Goal: Task Accomplishment & Management: Manage account settings

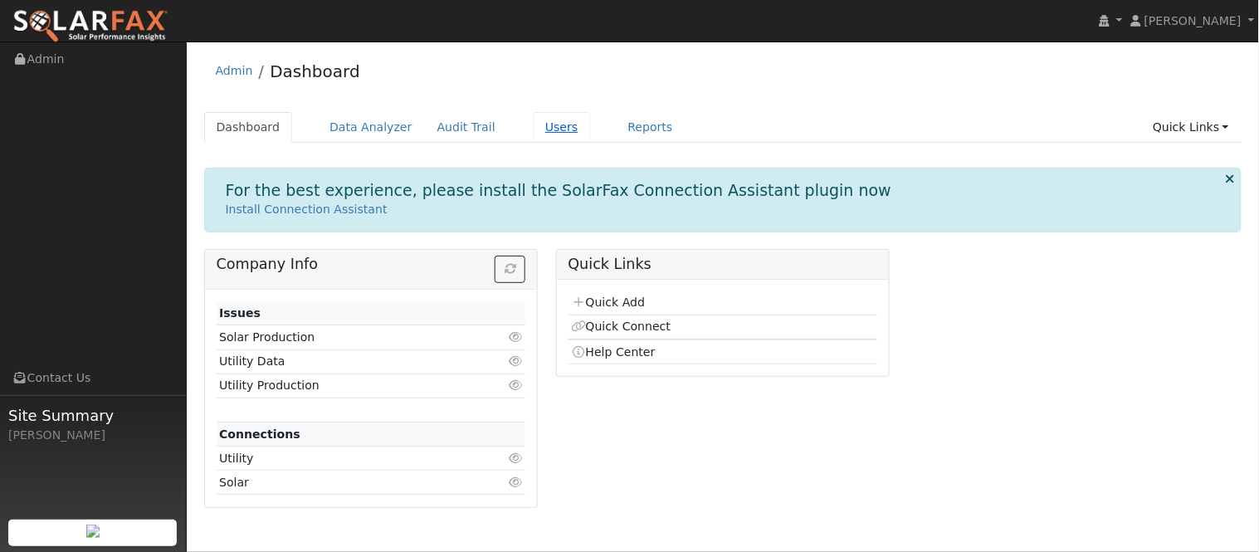
click at [533, 130] on link "Users" at bounding box center [562, 127] width 58 height 31
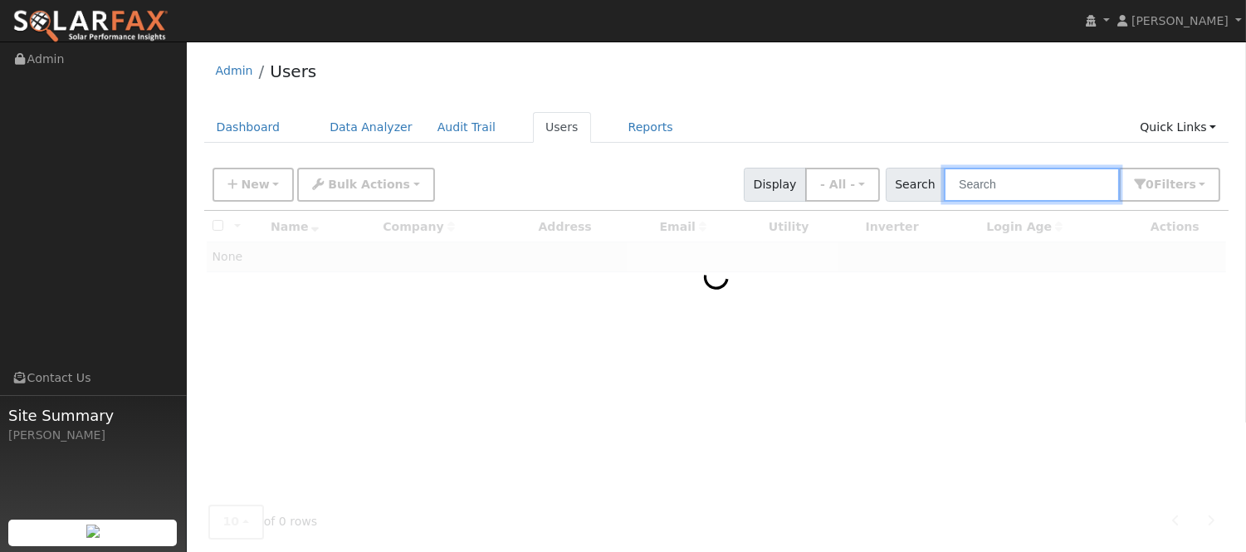
click at [1006, 189] on input "text" at bounding box center [1032, 185] width 176 height 34
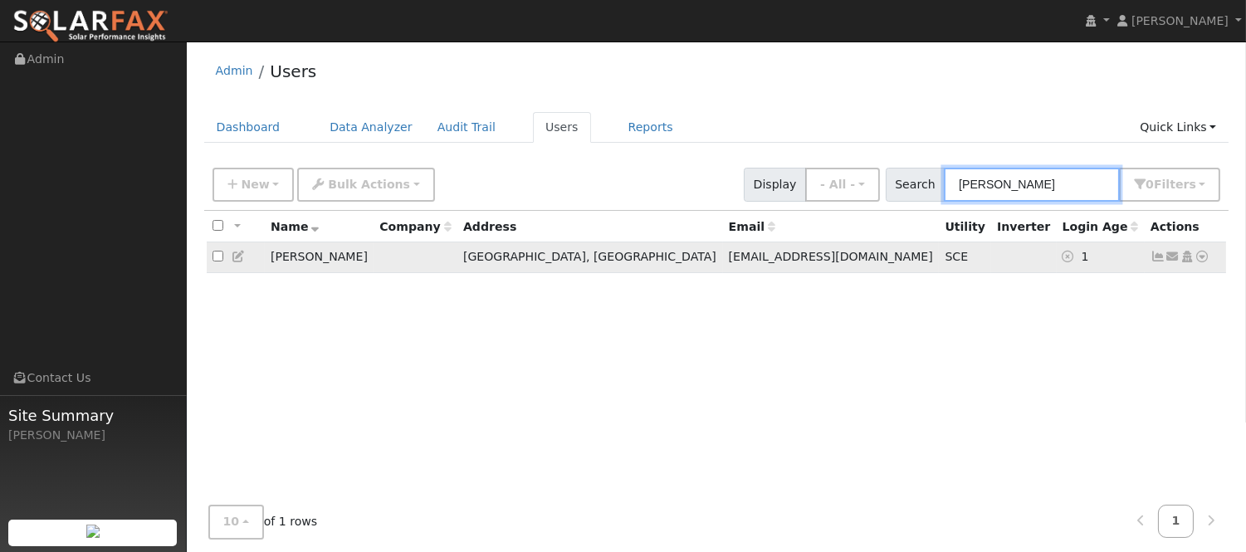
type input "[PERSON_NAME]"
click at [1165, 261] on icon at bounding box center [1172, 257] width 15 height 12
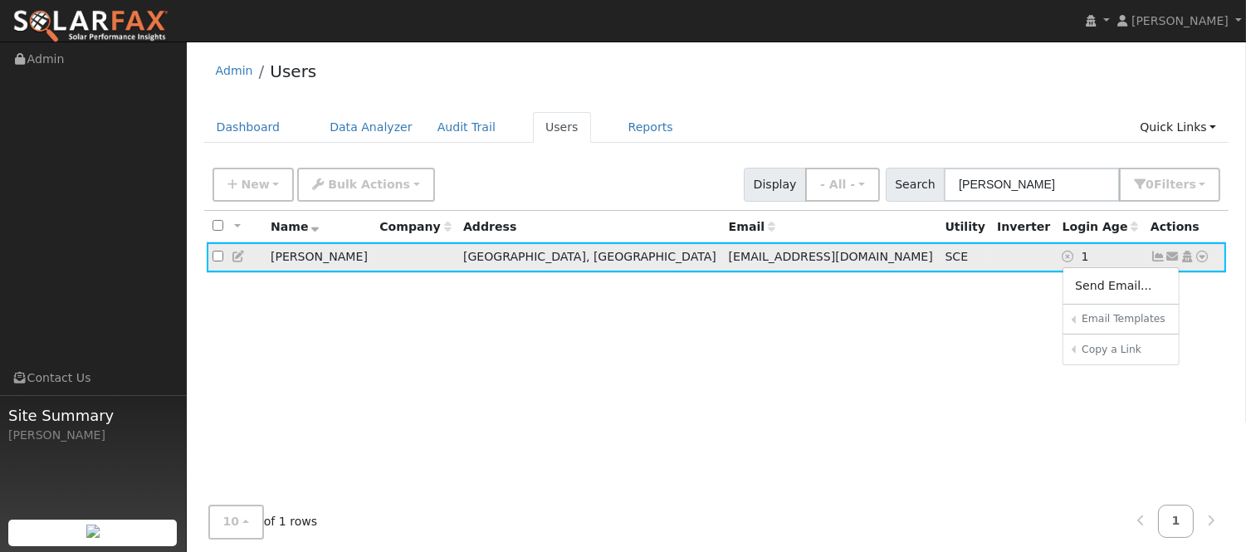
click at [1157, 259] on icon at bounding box center [1158, 257] width 15 height 12
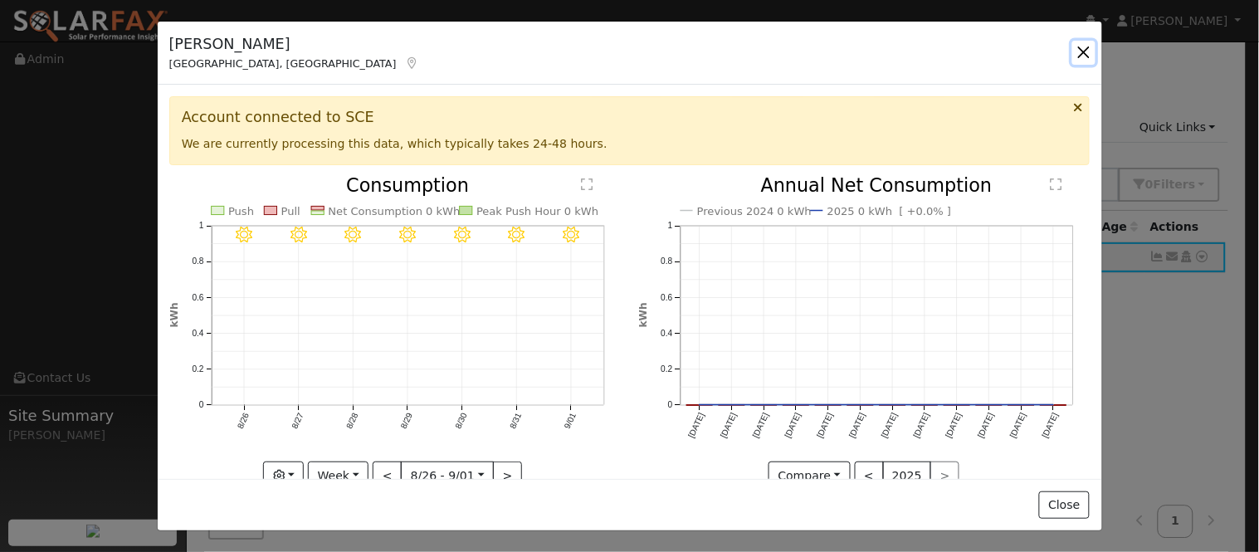
click at [1084, 51] on button "button" at bounding box center [1083, 52] width 23 height 23
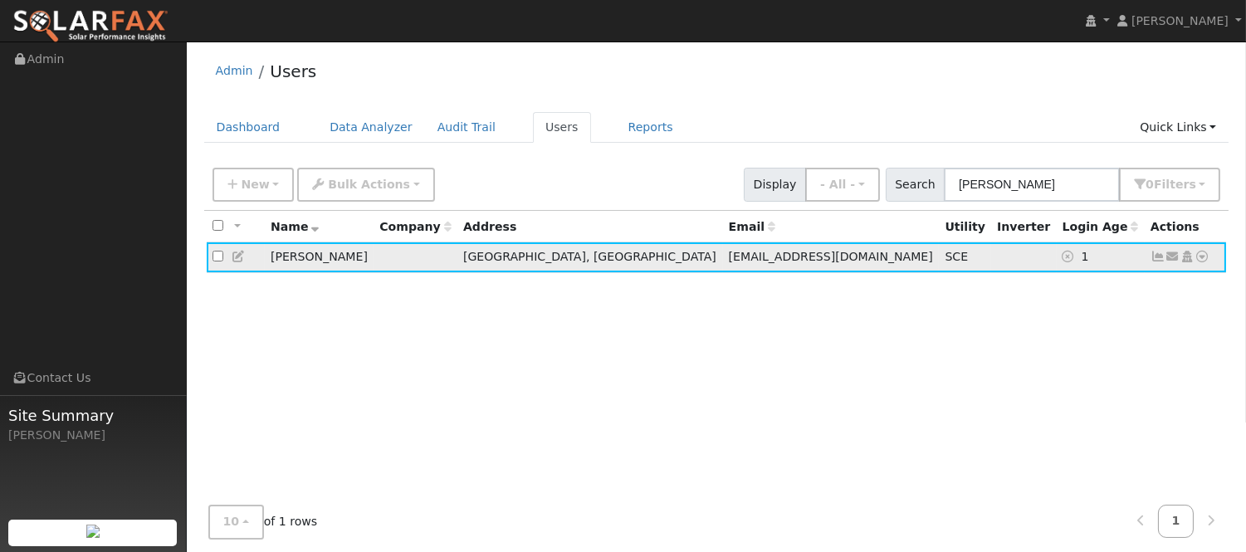
click at [1159, 261] on icon at bounding box center [1158, 257] width 15 height 12
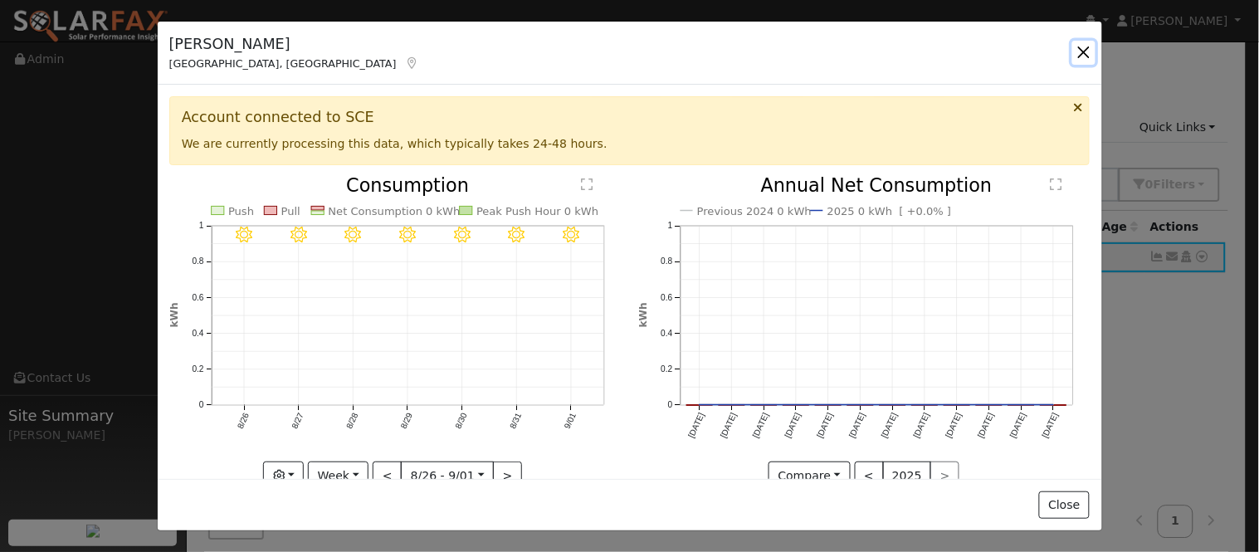
click at [1076, 62] on button "button" at bounding box center [1083, 52] width 23 height 23
